Goal: Transaction & Acquisition: Book appointment/travel/reservation

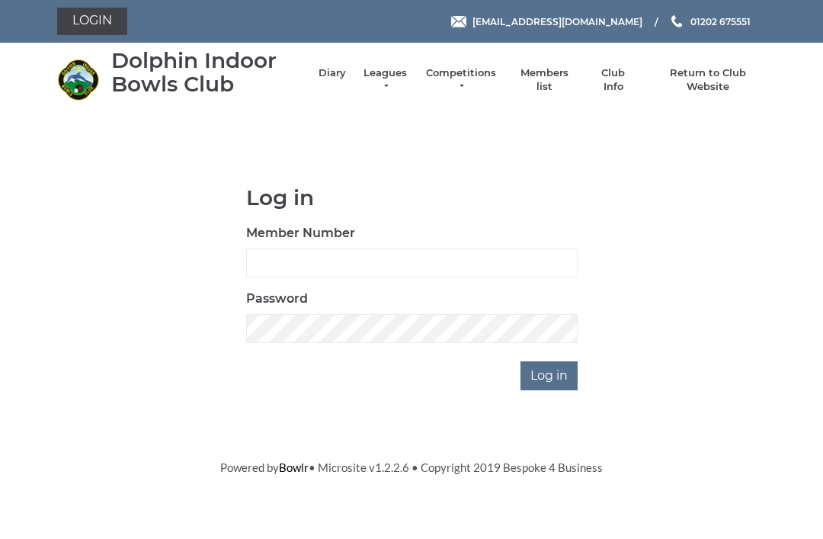
click at [66, 476] on html "Login [EMAIL_ADDRESS][DOMAIN_NAME] 01202 675551 Diary" at bounding box center [411, 238] width 823 height 476
click at [357, 199] on h1 "Log in" at bounding box center [412, 198] width 332 height 24
click at [383, 229] on div "Member Number" at bounding box center [412, 250] width 332 height 53
click at [349, 200] on h1 "Log in" at bounding box center [412, 198] width 332 height 24
click at [334, 200] on h1 "Log in" at bounding box center [412, 198] width 332 height 24
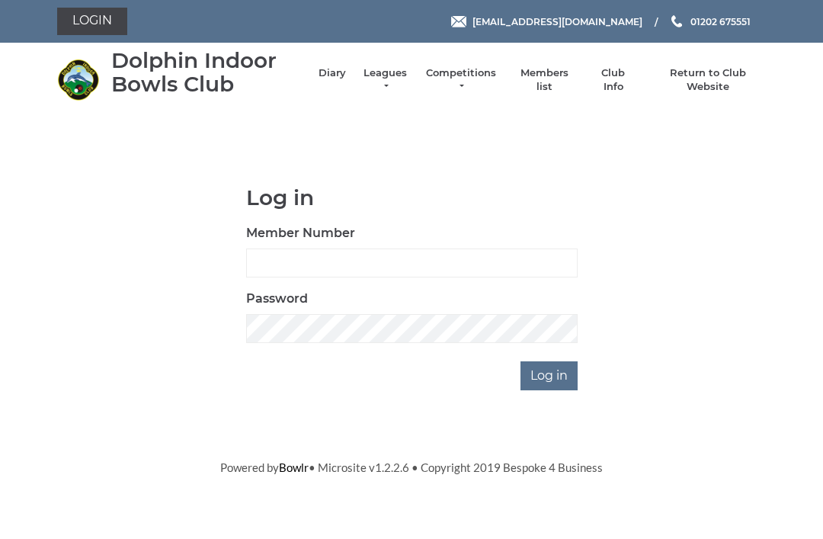
click at [326, 187] on h1 "Log in" at bounding box center [412, 198] width 332 height 24
click at [319, 194] on h1 "Log in" at bounding box center [412, 198] width 332 height 24
click at [262, 267] on input "Member Number" at bounding box center [412, 262] width 332 height 29
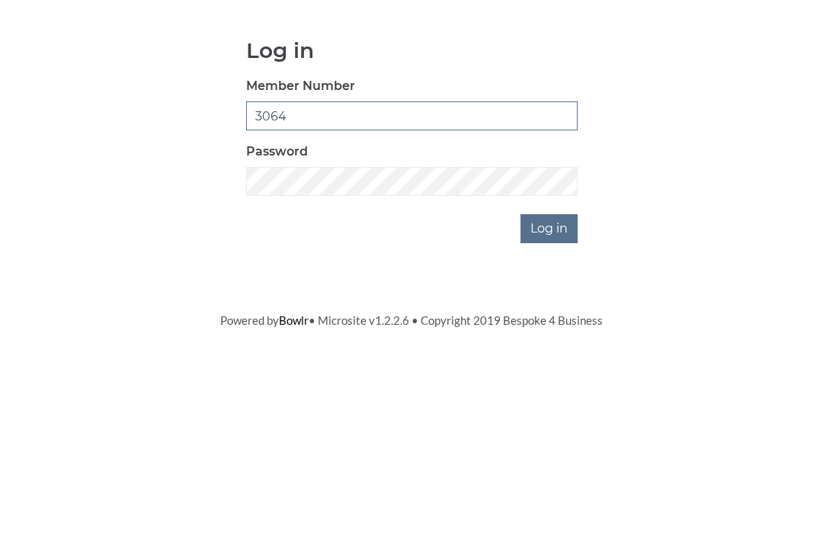
type input "3064"
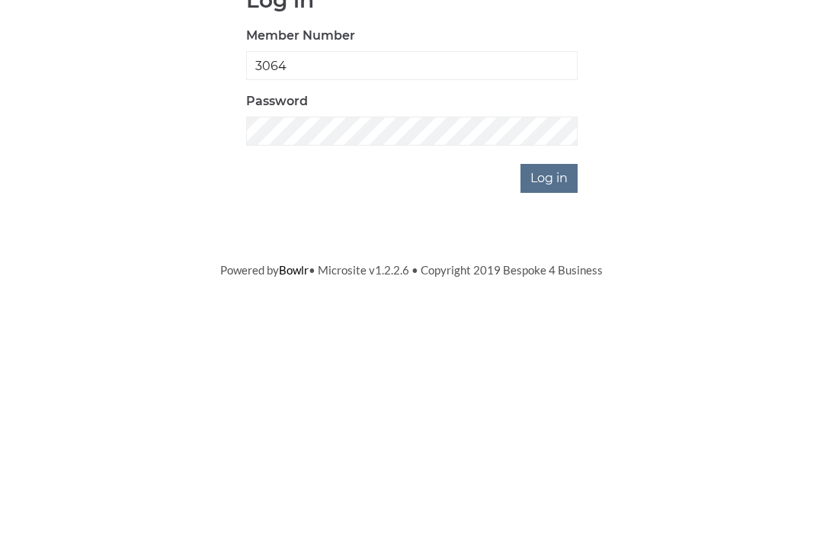
click at [546, 361] on input "Log in" at bounding box center [549, 375] width 57 height 29
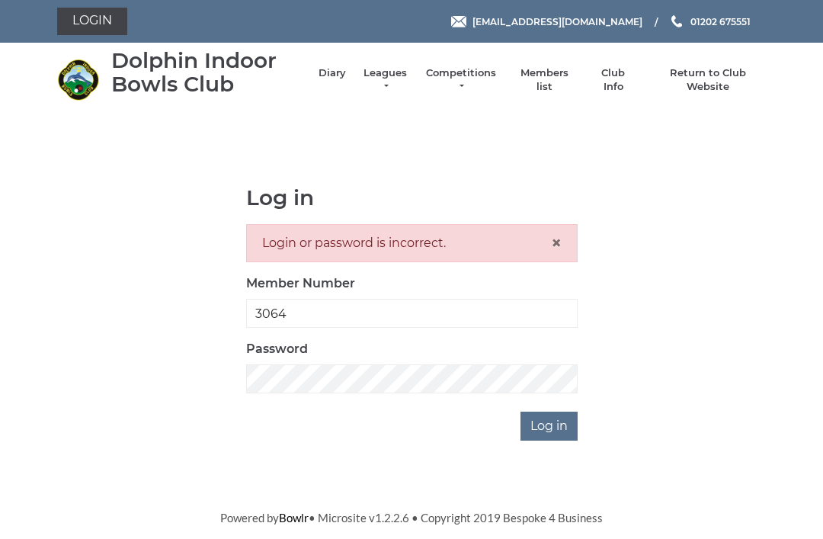
click at [273, 527] on html "Login [EMAIL_ADDRESS][DOMAIN_NAME] 01202 675551 Diary" at bounding box center [411, 263] width 823 height 527
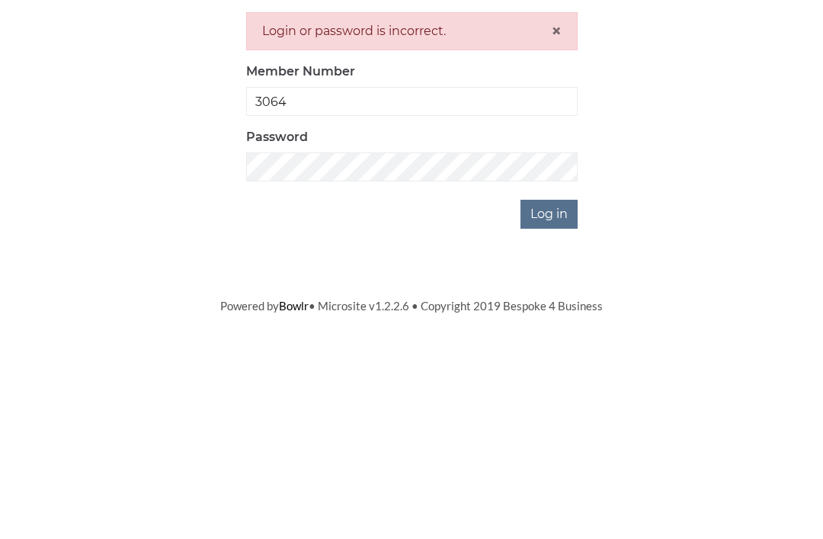
click at [556, 412] on input "Log in" at bounding box center [549, 426] width 57 height 29
click at [546, 412] on input "Log in" at bounding box center [549, 426] width 57 height 29
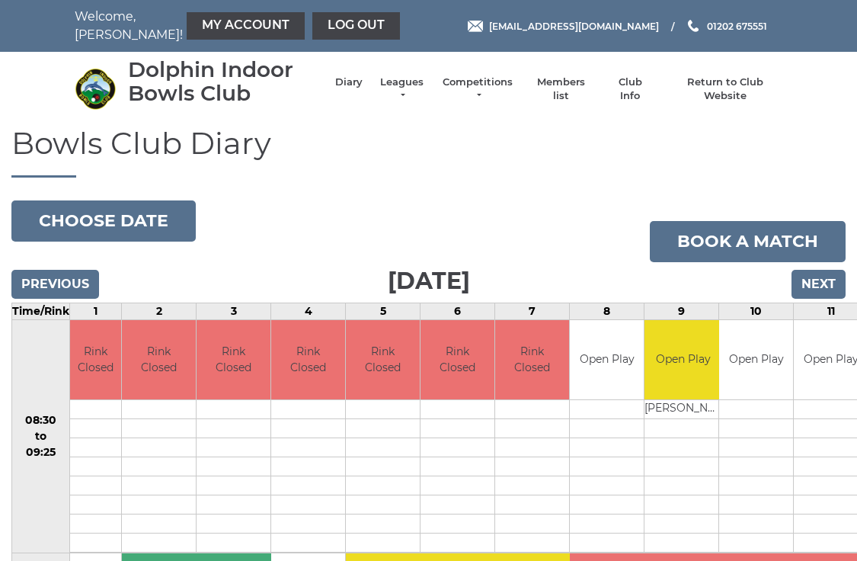
click at [793, 239] on link "Book a match" at bounding box center [748, 241] width 196 height 41
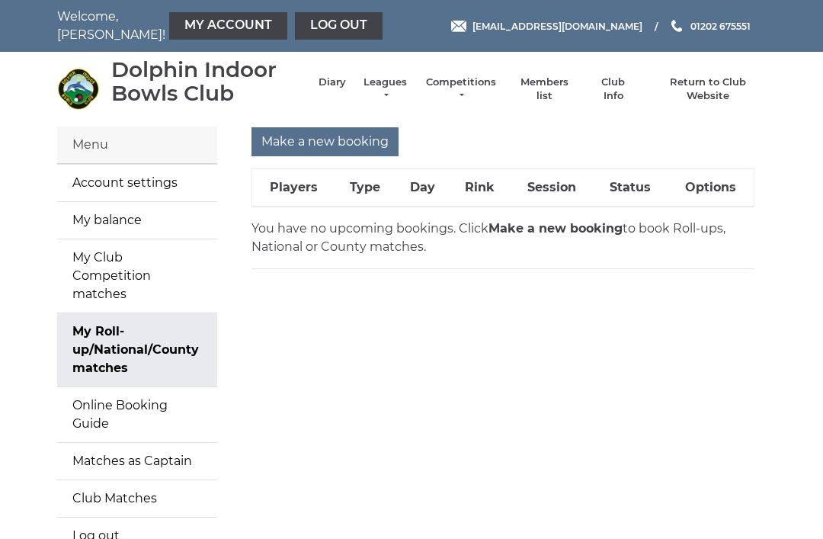
click at [302, 143] on input "Make a new booking" at bounding box center [324, 141] width 147 height 29
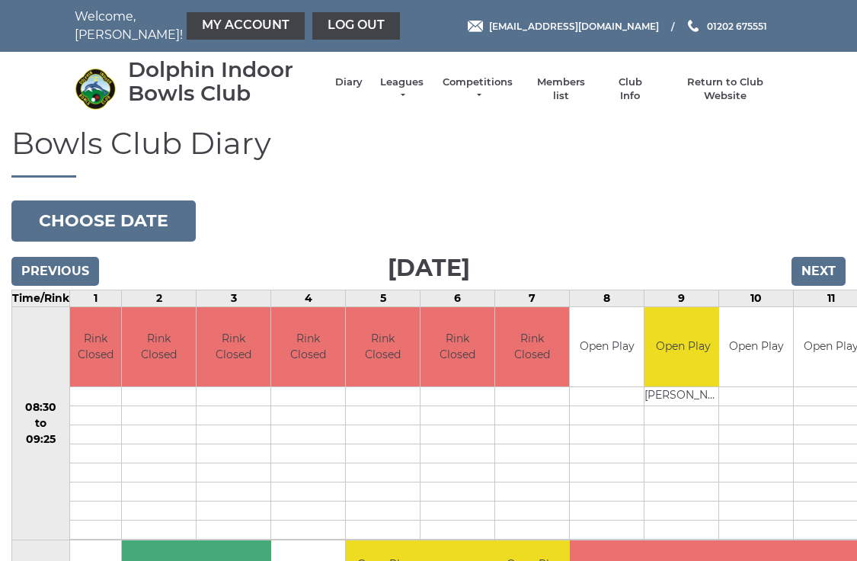
scroll to position [3, 0]
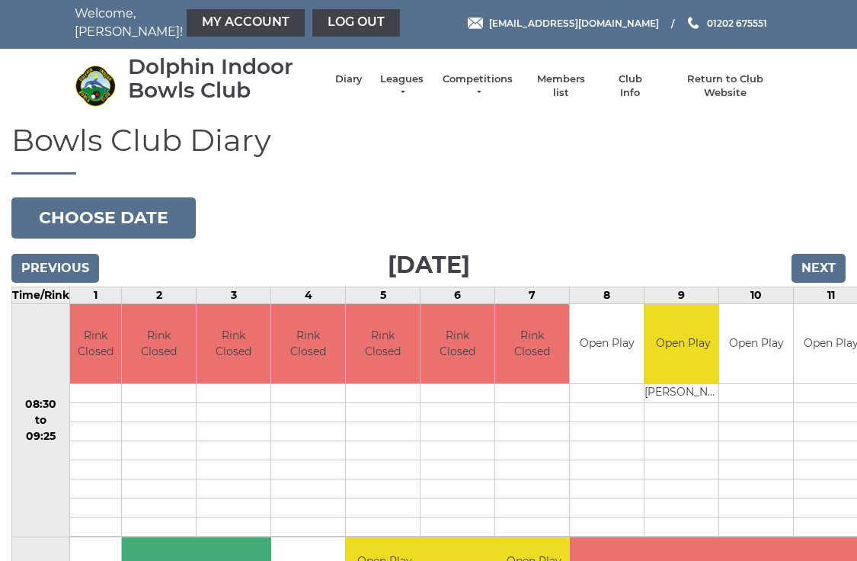
click at [39, 225] on button "Choose date" at bounding box center [103, 217] width 184 height 41
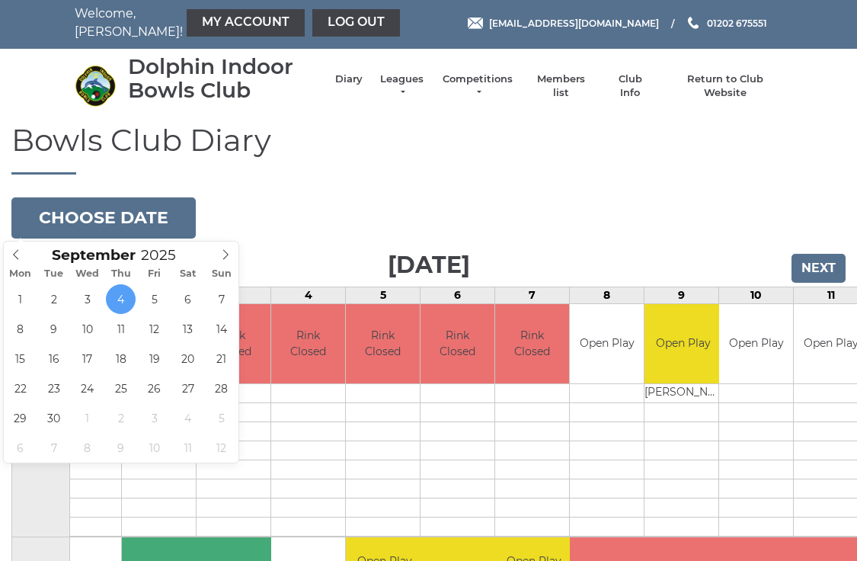
type input "2025-09-18"
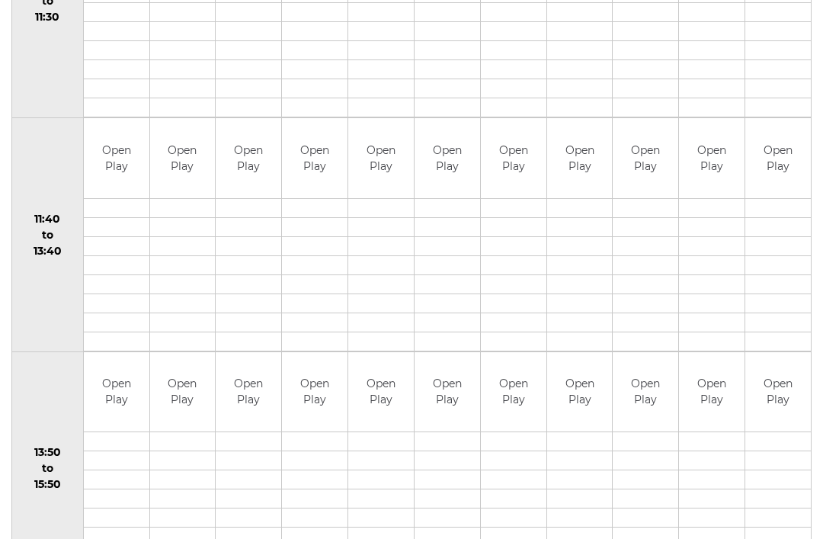
scroll to position [654, 0]
click at [0, 0] on link "Book slot" at bounding box center [0, 0] width 0 height 0
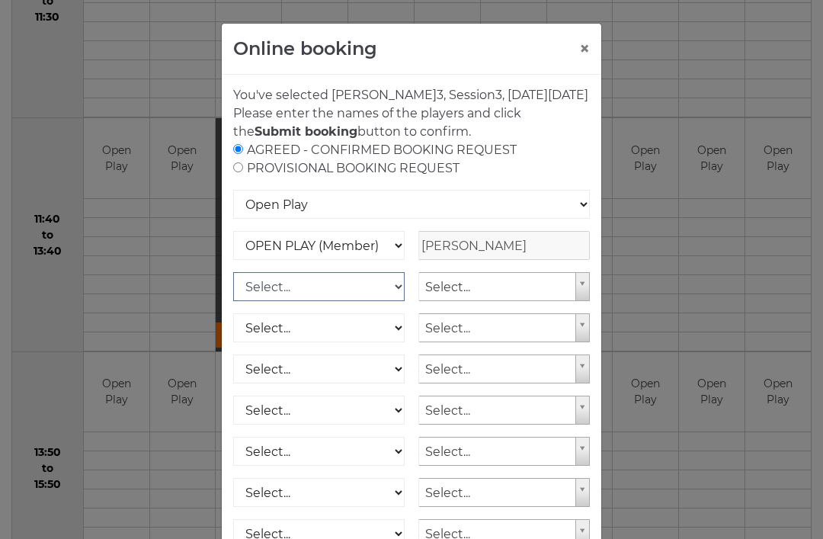
click at [399, 301] on select "Select... OPEN PLAY (Member) OPEN PLAY (Visitor) SPOONS (Member) SPOONS (Visito…" at bounding box center [318, 286] width 171 height 29
click at [348, 301] on select "Select... OPEN PLAY (Member) OPEN PLAY (Visitor) SPOONS (Member) SPOONS (Visito…" at bounding box center [318, 286] width 171 height 29
select select "1_12"
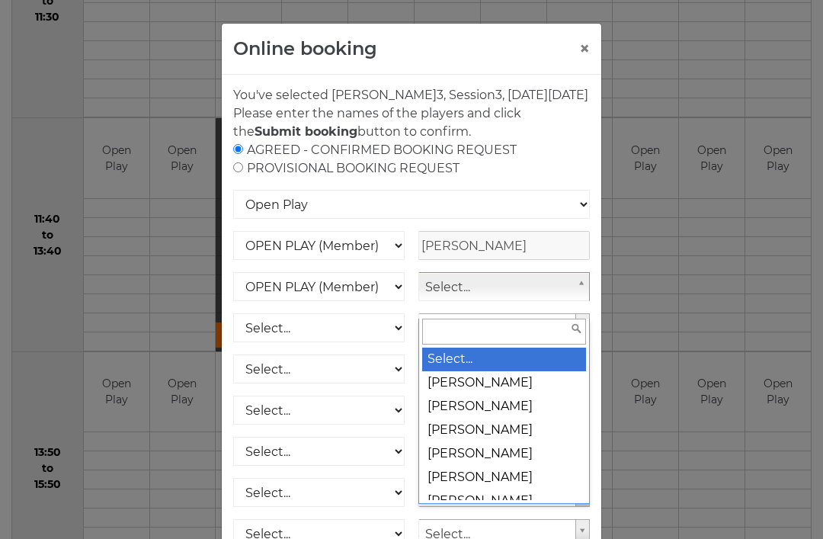
scroll to position [653, 0]
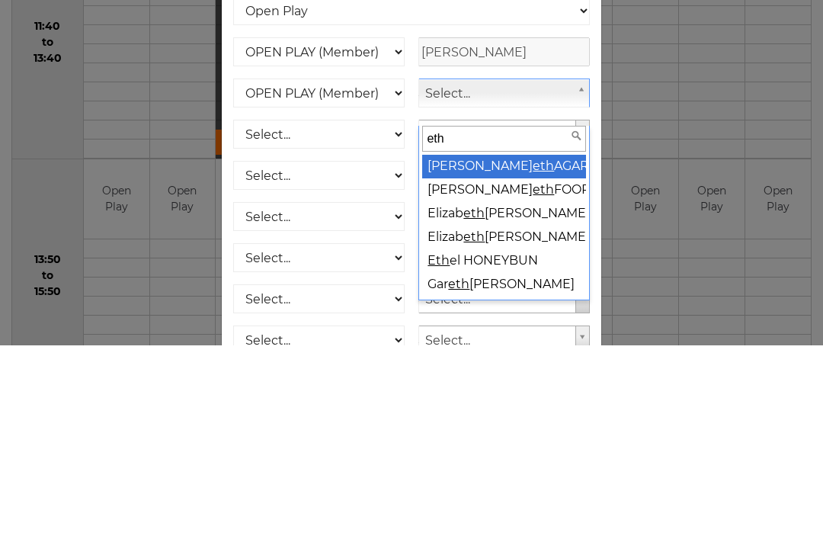
type input "ethe"
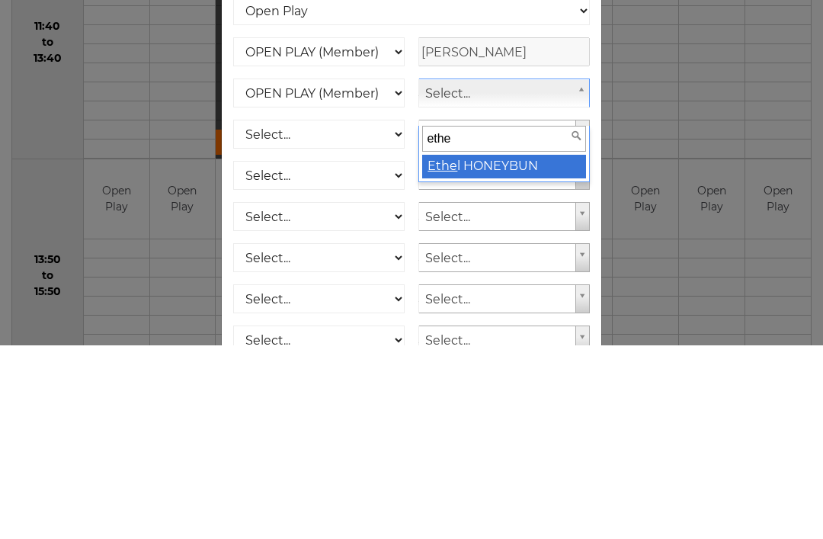
select select "753"
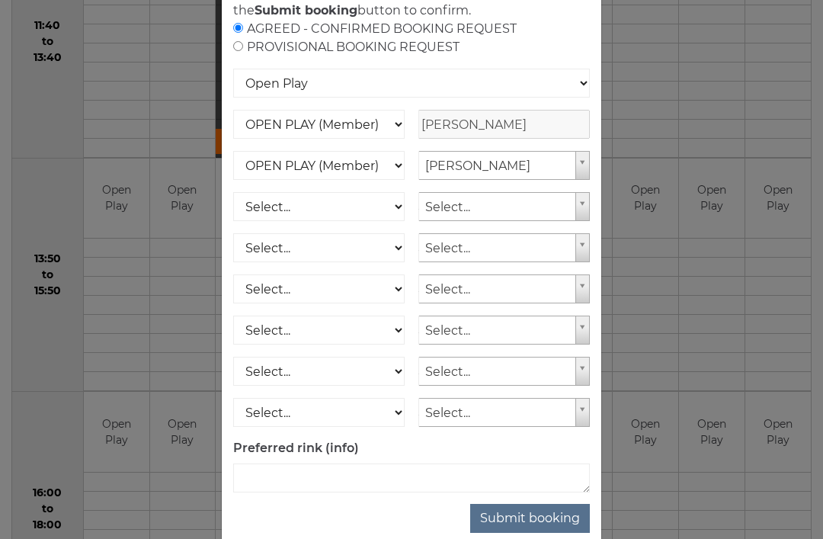
scroll to position [120, 0]
click at [556, 534] on button "Submit booking" at bounding box center [530, 519] width 120 height 29
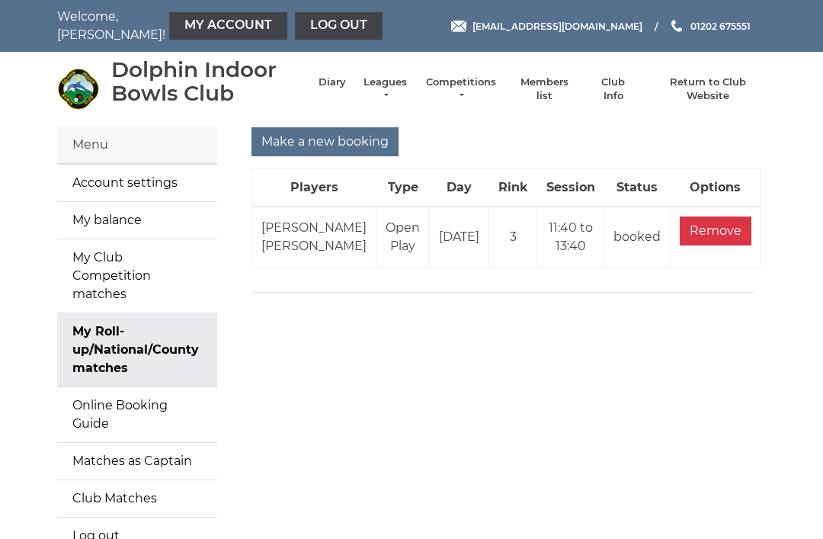
click at [306, 23] on link "Log out" at bounding box center [339, 25] width 88 height 27
